Goal: Transaction & Acquisition: Purchase product/service

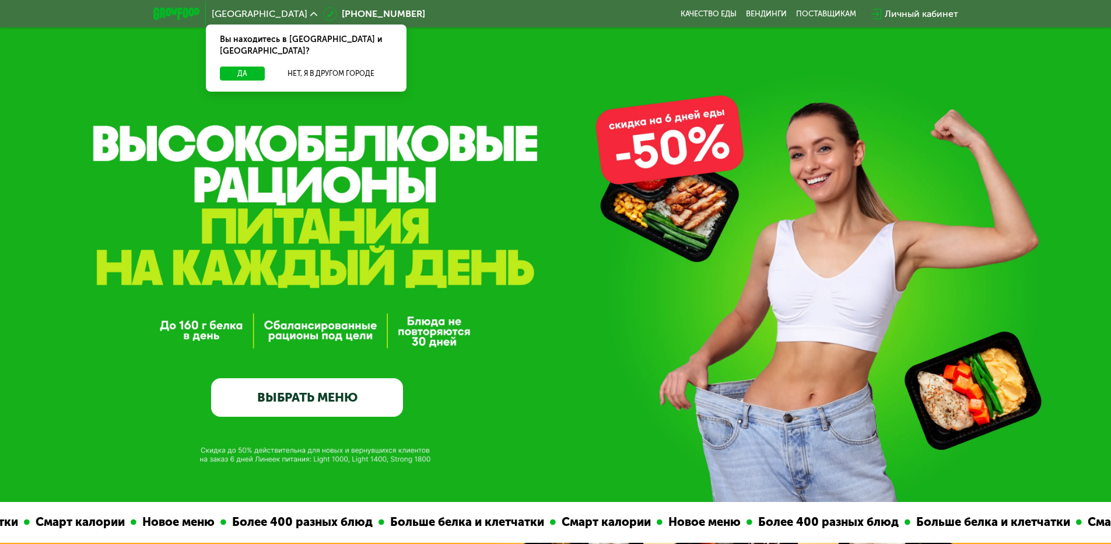
click at [381, 399] on link "ВЫБРАТЬ МЕНЮ" at bounding box center [307, 397] width 192 height 38
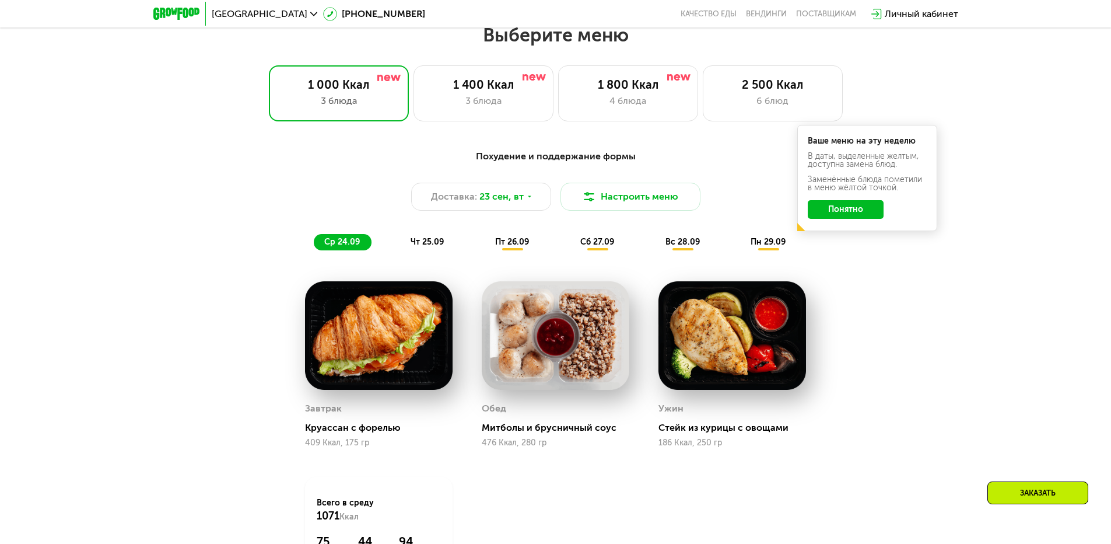
scroll to position [909, 0]
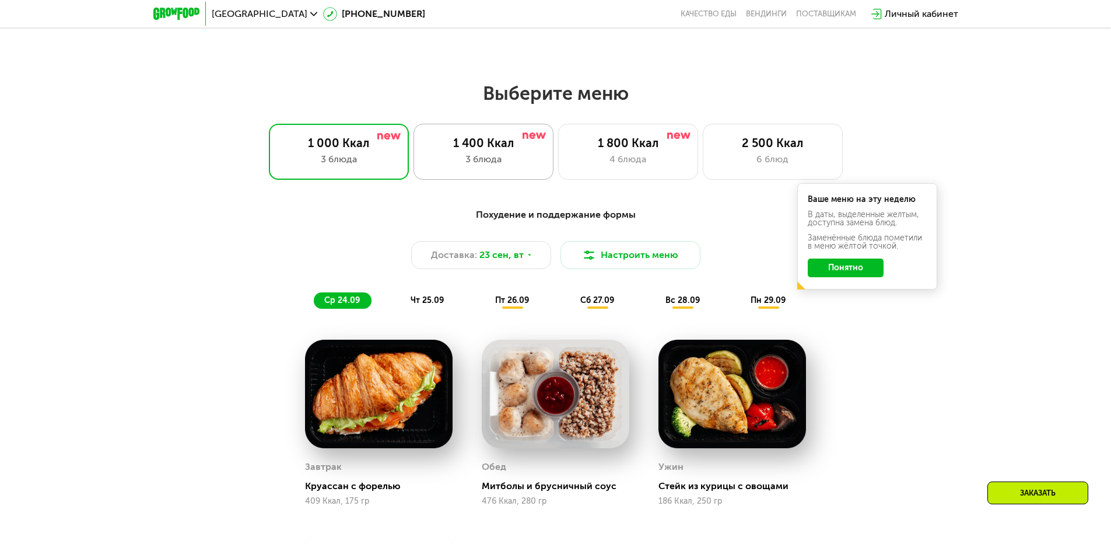
click at [480, 176] on div "1 400 Ккал 3 блюда" at bounding box center [483, 152] width 140 height 56
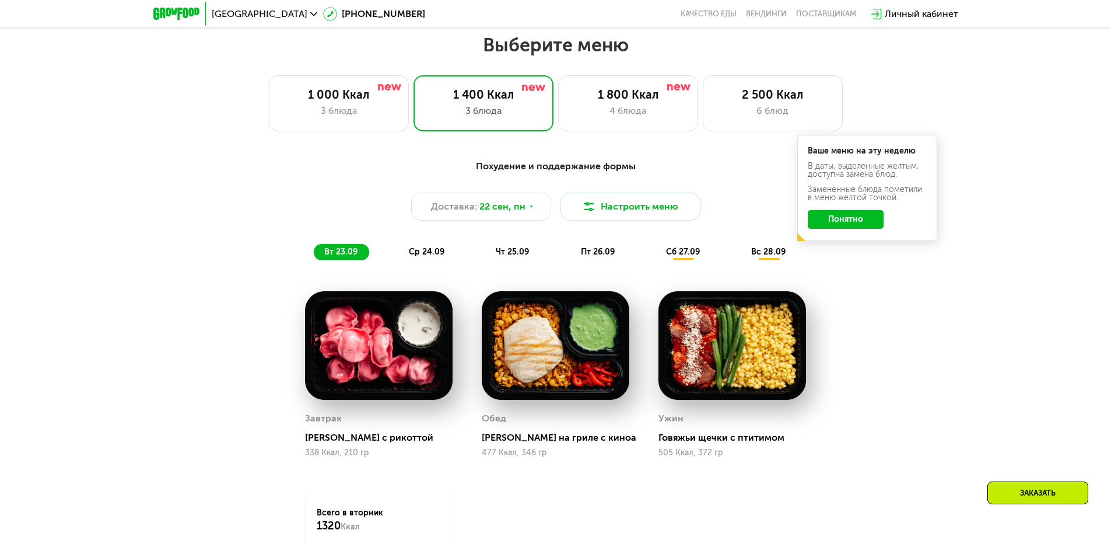
scroll to position [967, 0]
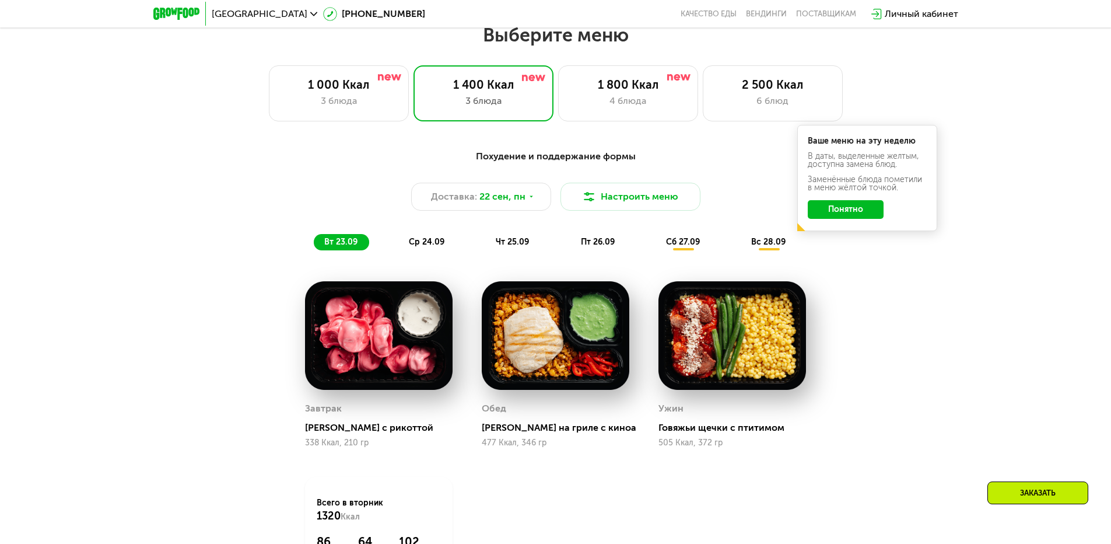
click at [700, 356] on img at bounding box center [732, 335] width 148 height 108
click at [641, 209] on button "Настроить меню" at bounding box center [630, 197] width 140 height 28
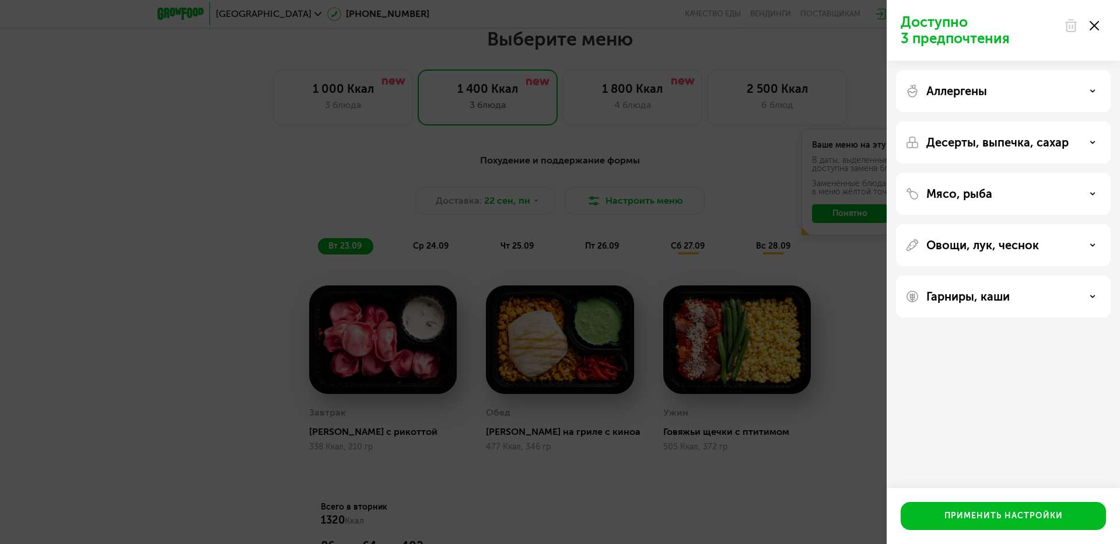
click at [727, 243] on div "Доступно 3 предпочтения Аллергены Десерты, выпечка, сахар Мясо, рыба Овощи, лук…" at bounding box center [560, 272] width 1120 height 544
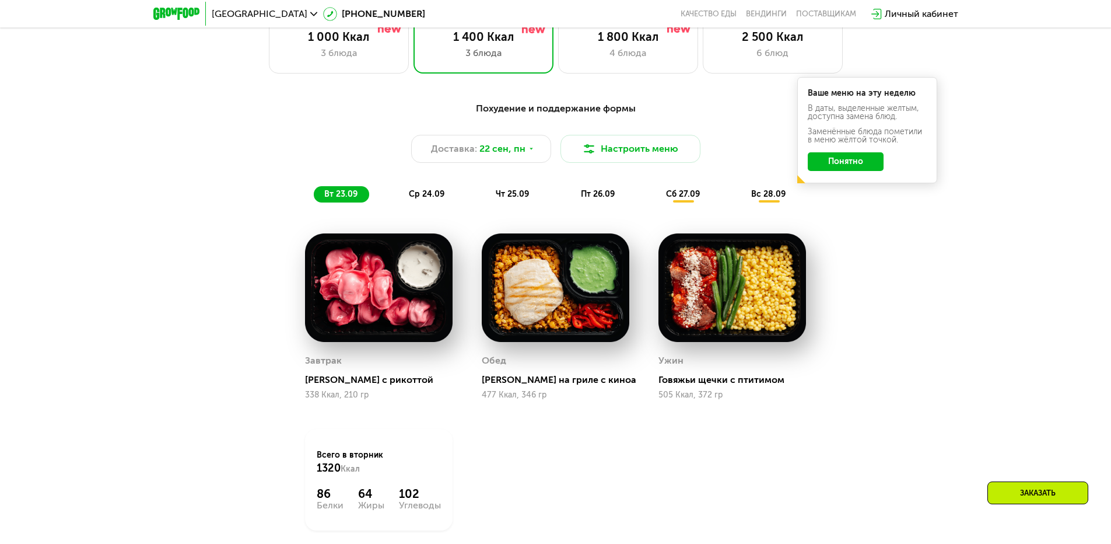
scroll to position [1025, 0]
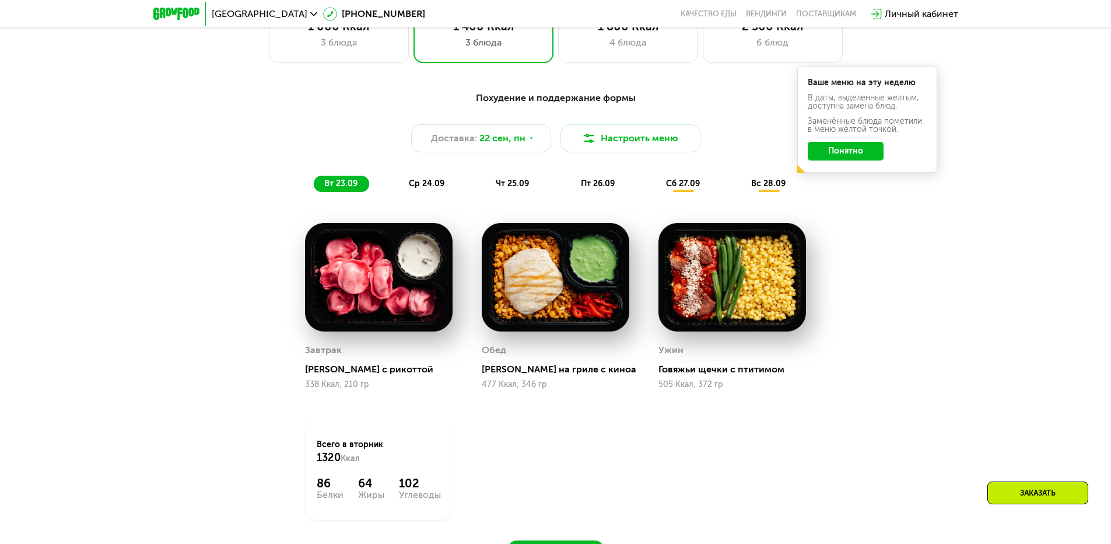
click at [426, 185] on span "ср 24.09" at bounding box center [427, 183] width 36 height 10
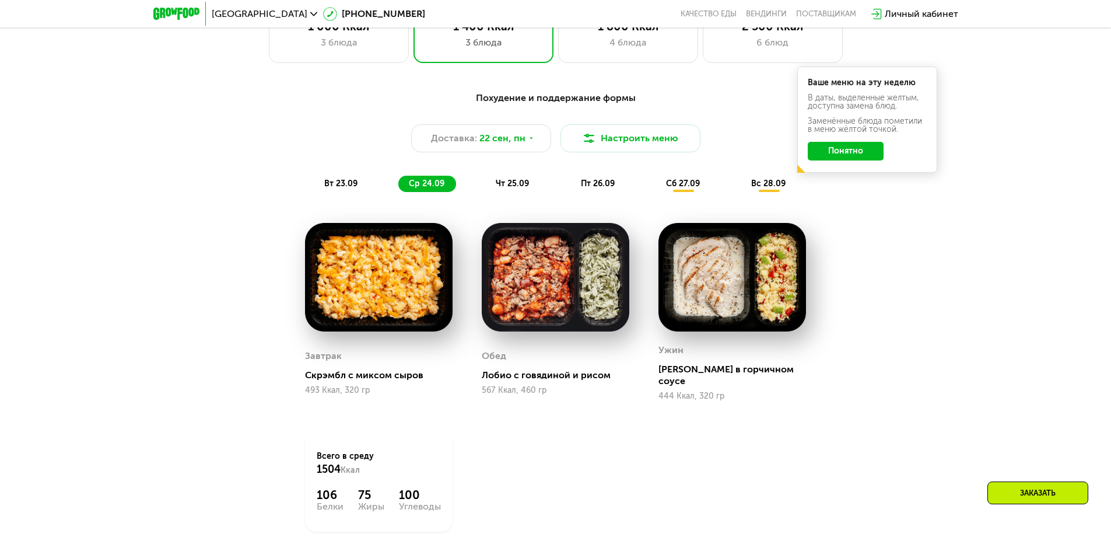
click at [523, 185] on span "чт 25.09" at bounding box center [512, 183] width 33 height 10
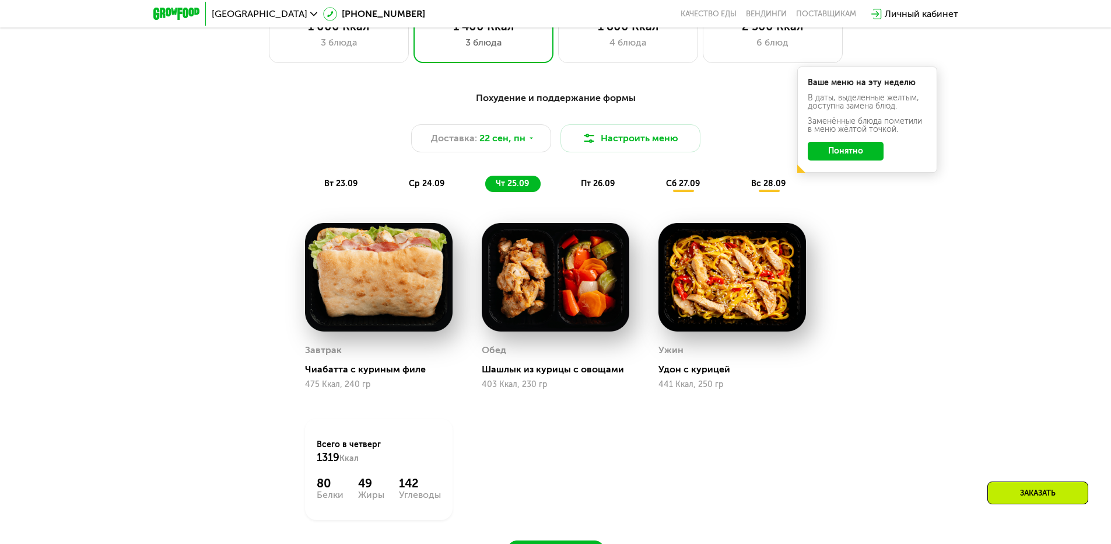
click at [592, 186] on span "пт 26.09" at bounding box center [598, 183] width 34 height 10
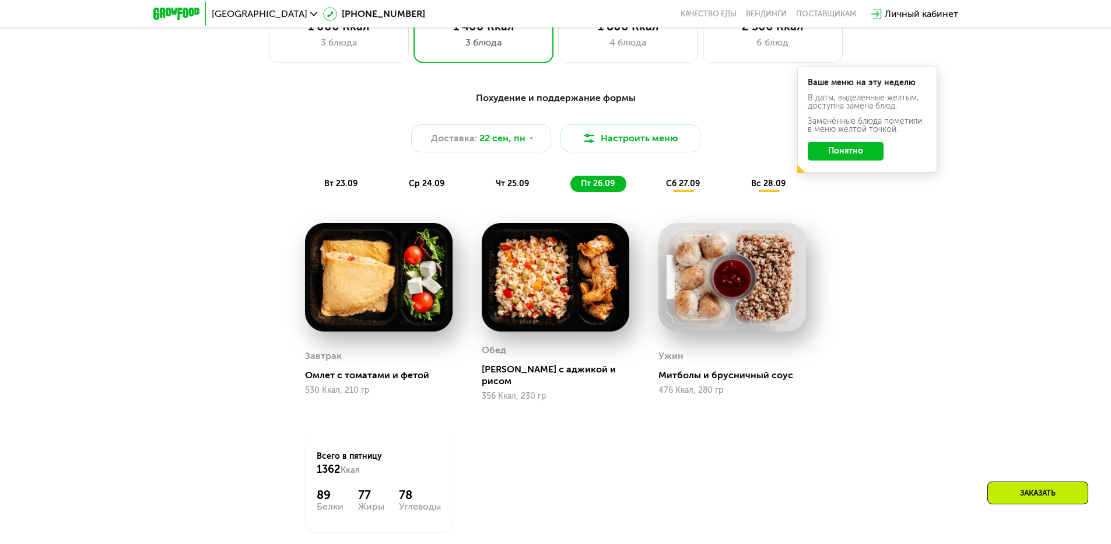
click at [592, 186] on span "пт 26.09" at bounding box center [598, 183] width 34 height 10
click at [678, 198] on div "Похудение и поддержание формы Доставка: [DATE] Настроить меню вт 23.09 ср 24.09…" at bounding box center [556, 141] width 704 height 115
click at [682, 188] on span "сб 27.09" at bounding box center [683, 183] width 34 height 10
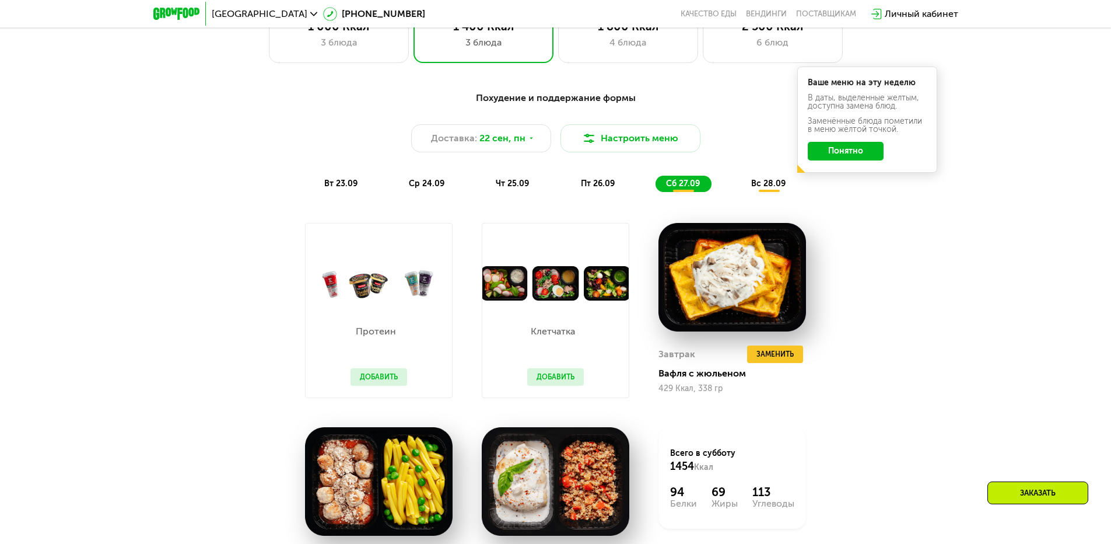
click at [582, 297] on img at bounding box center [555, 283] width 146 height 34
click at [562, 384] on button "Добавить" at bounding box center [555, 376] width 57 height 17
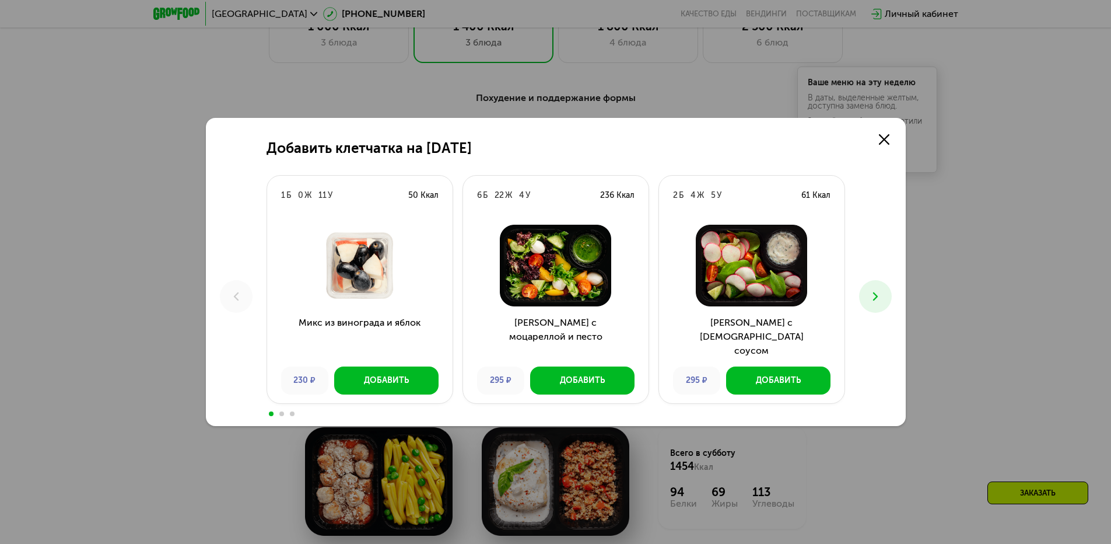
click at [360, 397] on div "Микс из винограда и яблок 230 ₽ Добавить" at bounding box center [359, 309] width 185 height 188
click at [383, 381] on div "Добавить" at bounding box center [386, 380] width 45 height 12
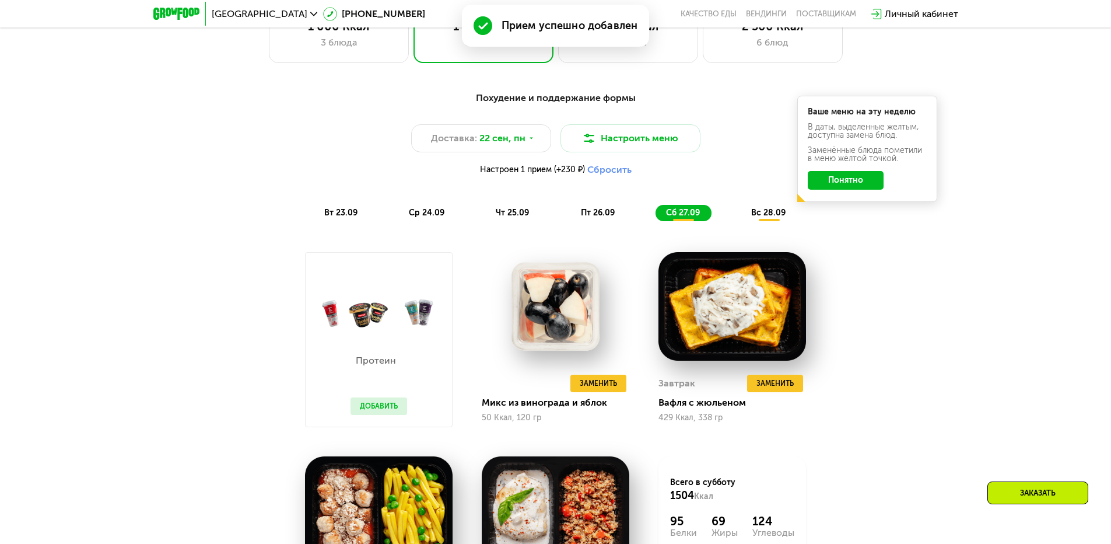
click at [383, 409] on button "Добавить" at bounding box center [378, 405] width 57 height 17
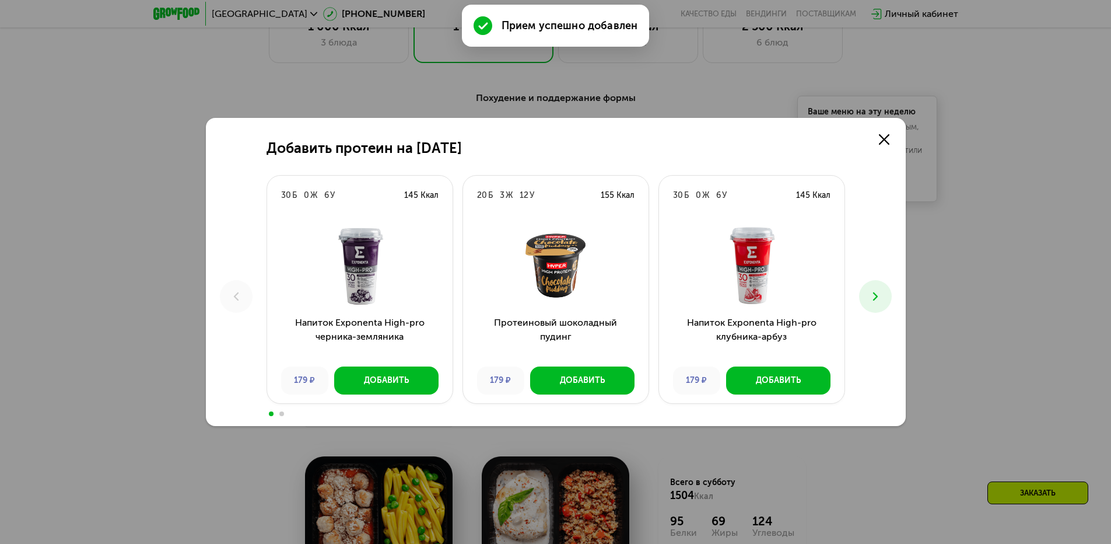
click at [967, 320] on div "Добавить протеин на [DATE] Б 0 Ж 6 У 145 Ккал Напиток Exponenta High-pro черник…" at bounding box center [555, 272] width 1111 height 544
click at [885, 136] on icon at bounding box center [884, 139] width 10 height 10
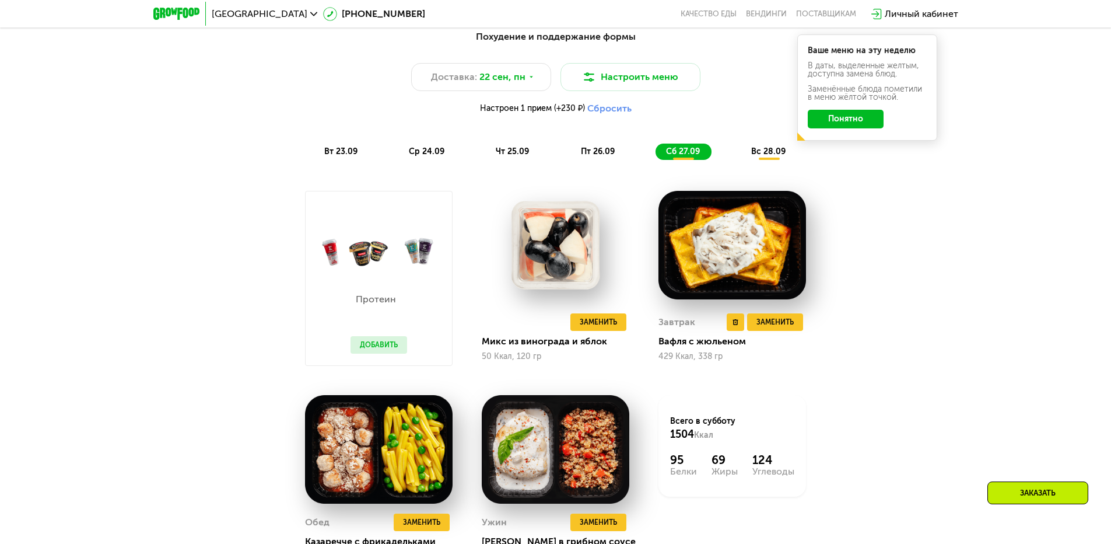
scroll to position [1084, 0]
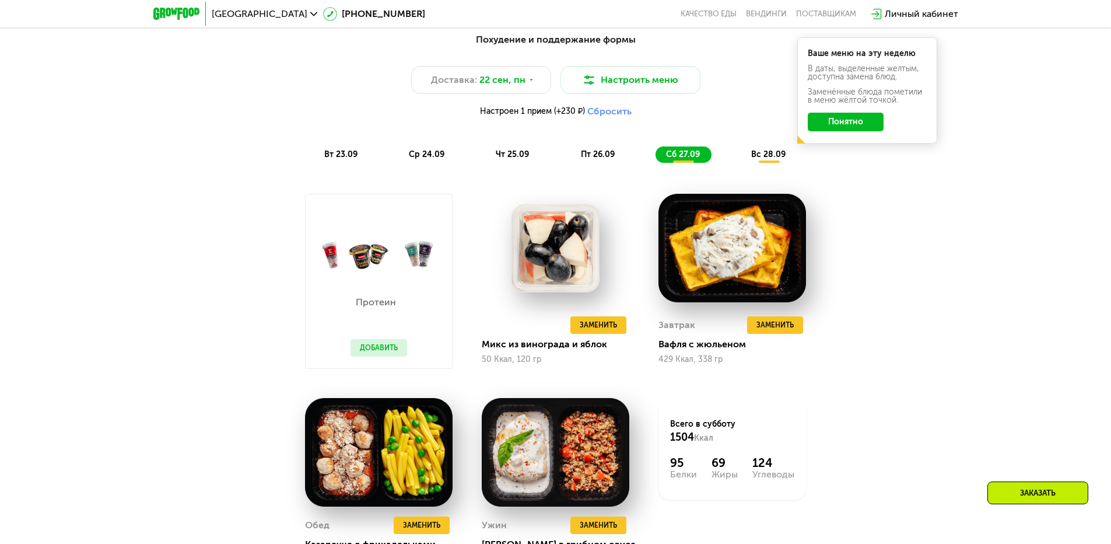
click at [859, 124] on button "Понятно" at bounding box center [846, 122] width 76 height 19
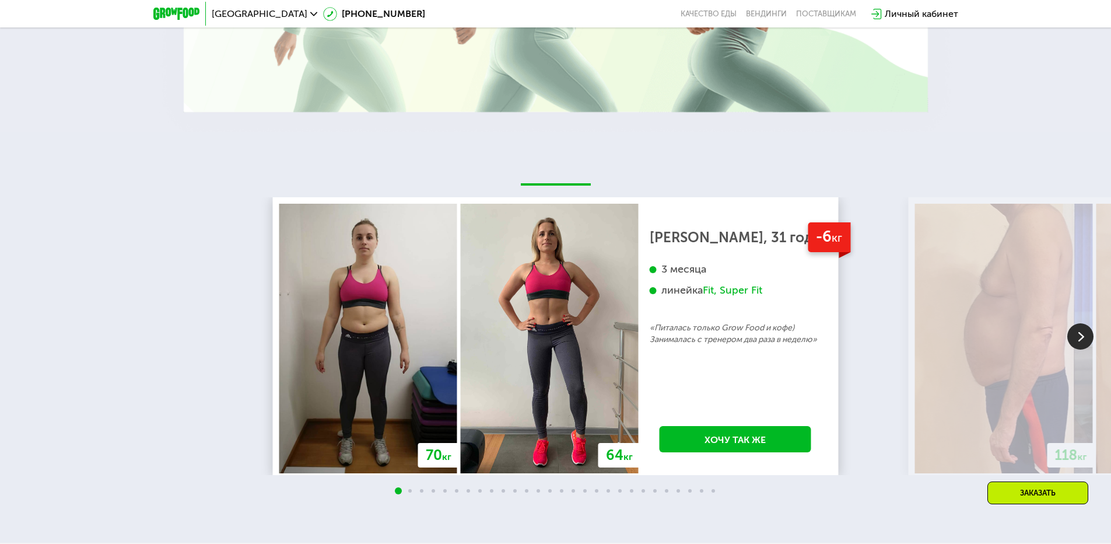
scroll to position [2600, 0]
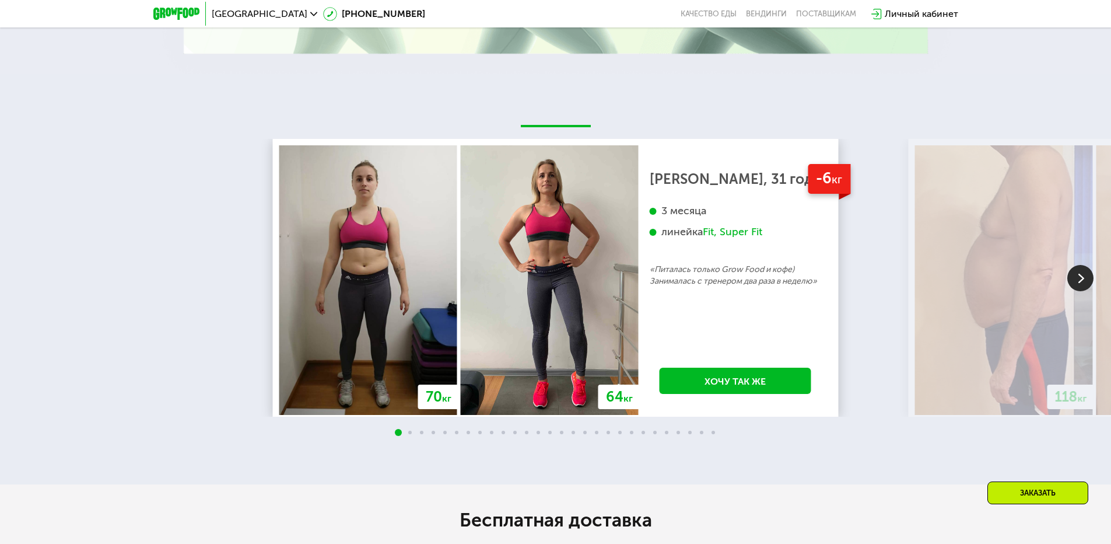
click at [1080, 285] on img at bounding box center [1080, 278] width 26 height 26
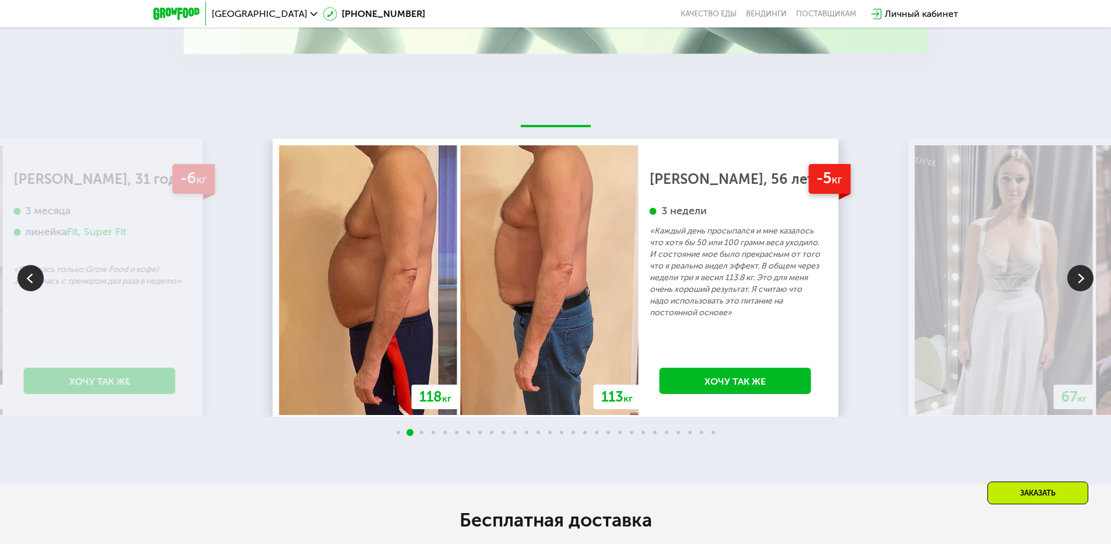
click at [1086, 286] on img at bounding box center [1080, 278] width 26 height 26
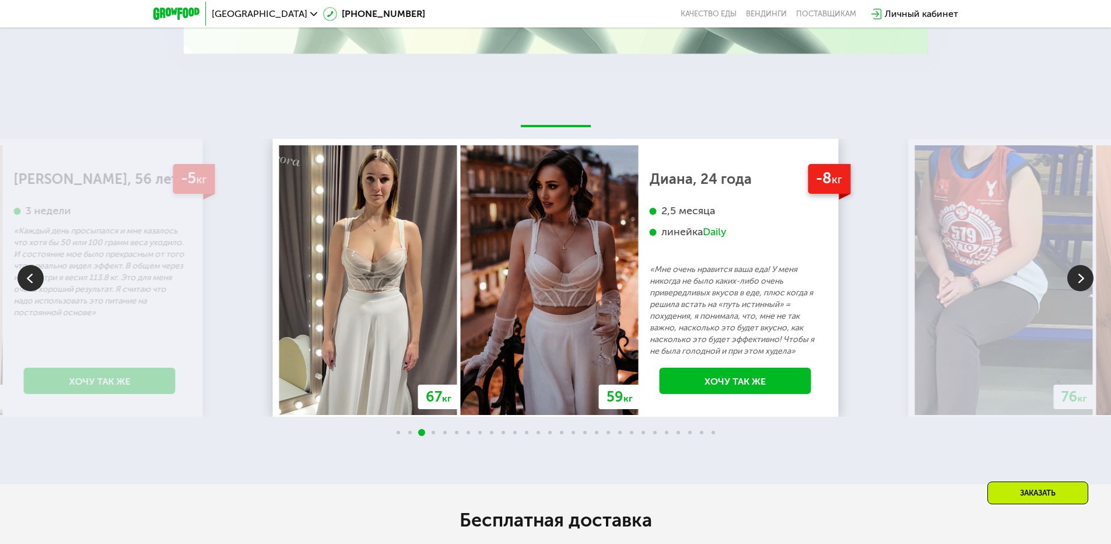
click at [1085, 279] on img at bounding box center [1080, 278] width 26 height 26
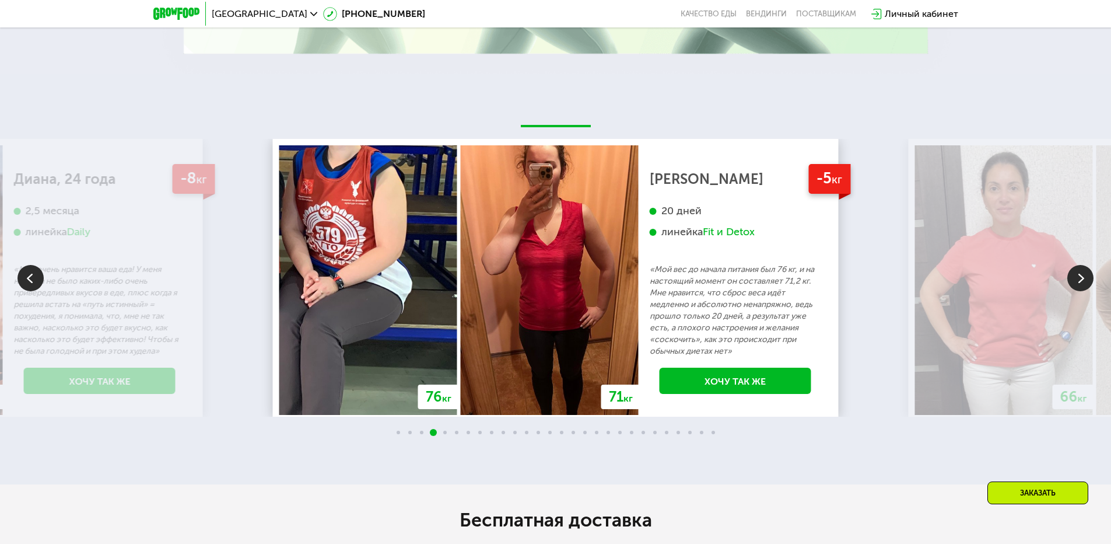
click at [1085, 279] on img at bounding box center [1080, 278] width 26 height 26
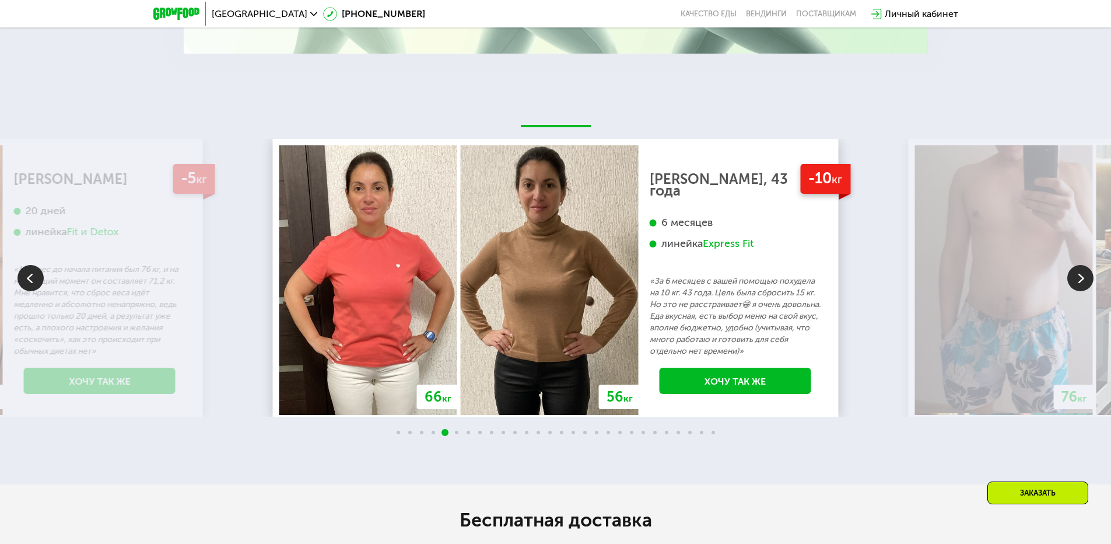
click at [1079, 276] on img at bounding box center [1080, 278] width 26 height 26
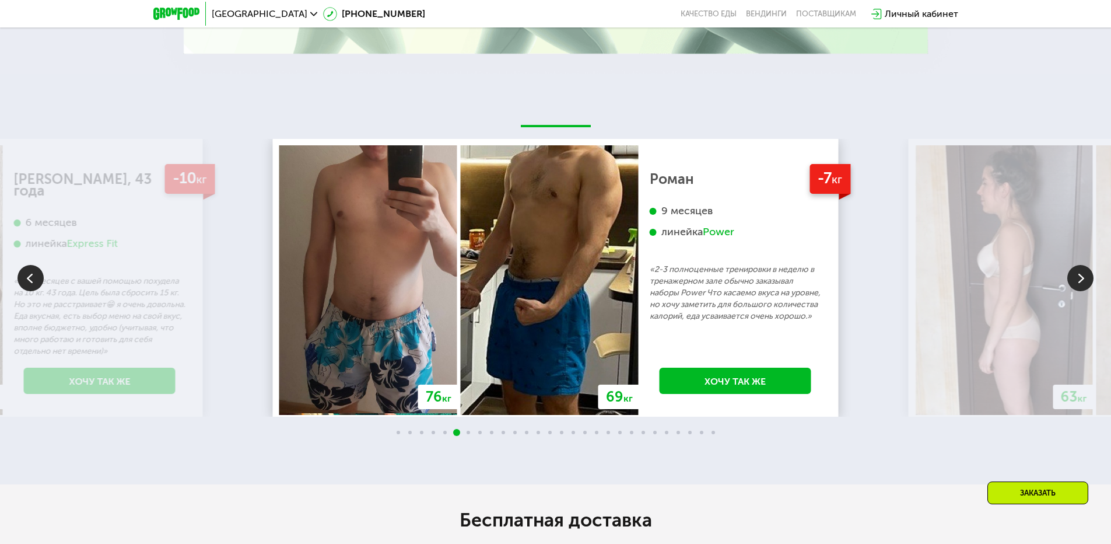
click at [1077, 275] on img at bounding box center [1080, 278] width 26 height 26
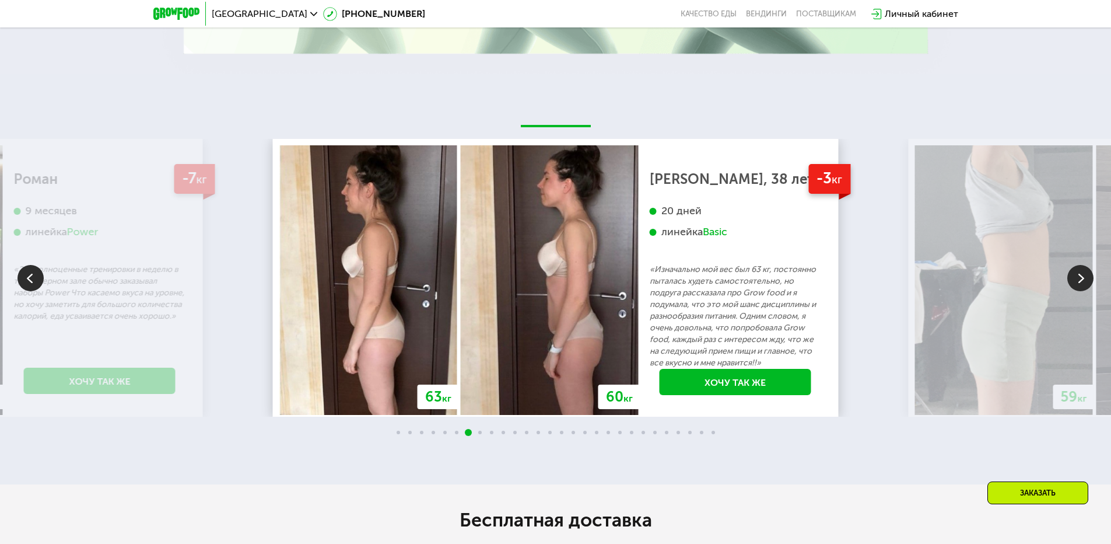
click at [1067, 273] on img at bounding box center [1080, 278] width 26 height 26
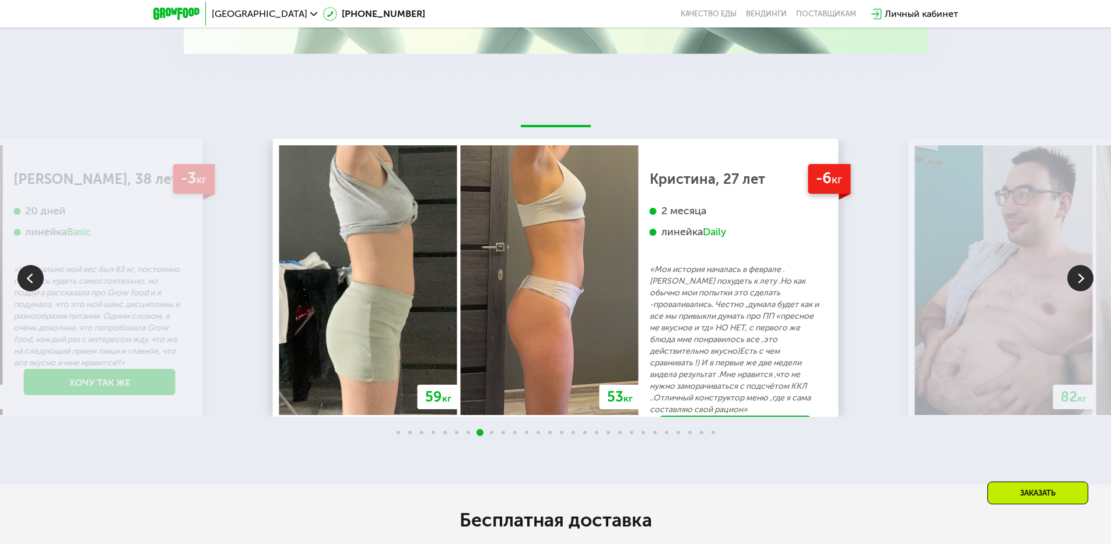
click at [1063, 273] on img at bounding box center [1004, 279] width 178 height 269
click at [1071, 279] on img at bounding box center [1080, 278] width 26 height 26
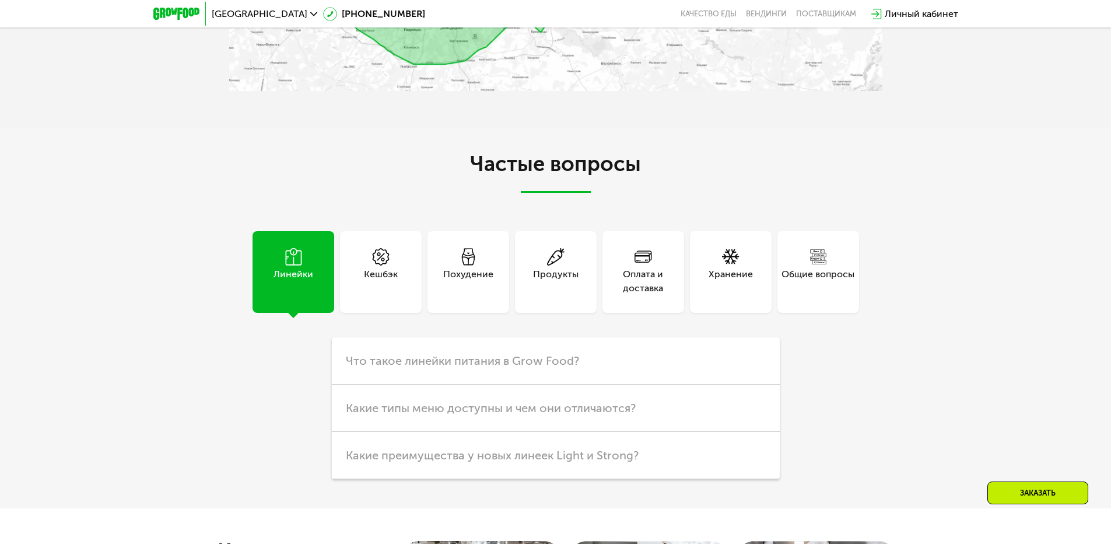
scroll to position [3416, 0]
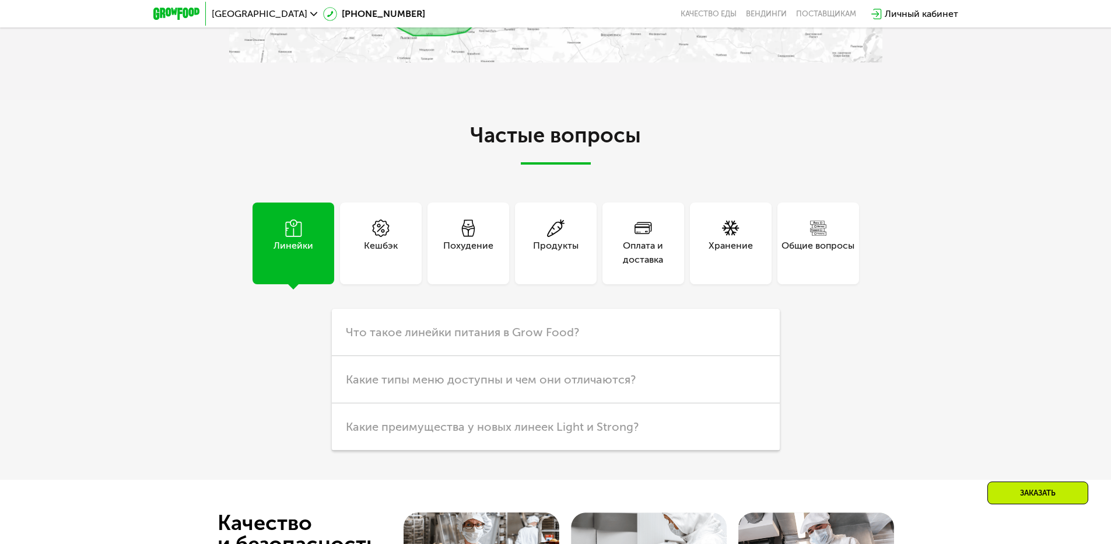
click at [480, 232] on div "Похудение" at bounding box center [468, 243] width 82 height 82
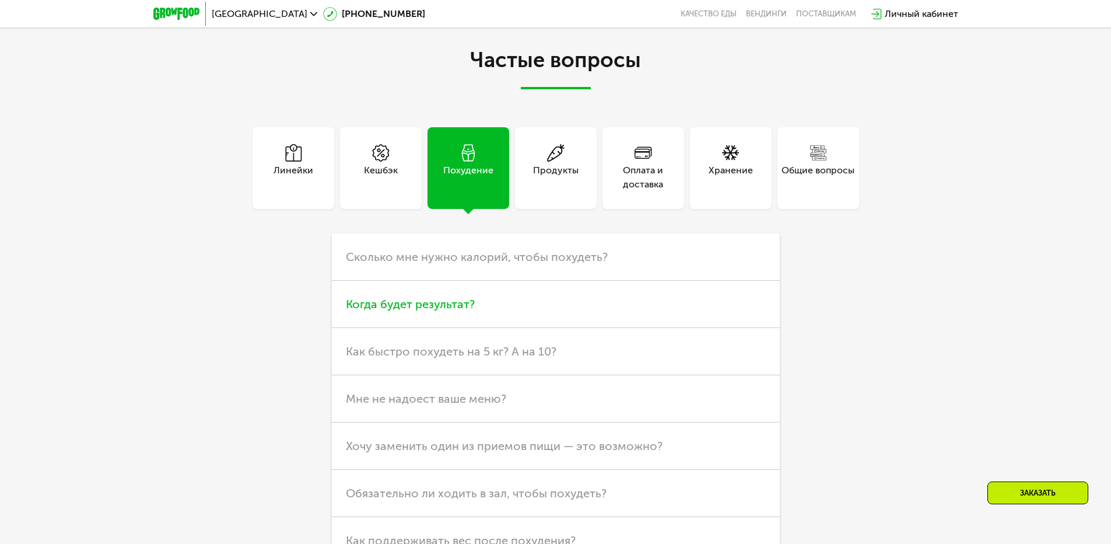
scroll to position [3533, 0]
